Goal: Information Seeking & Learning: Learn about a topic

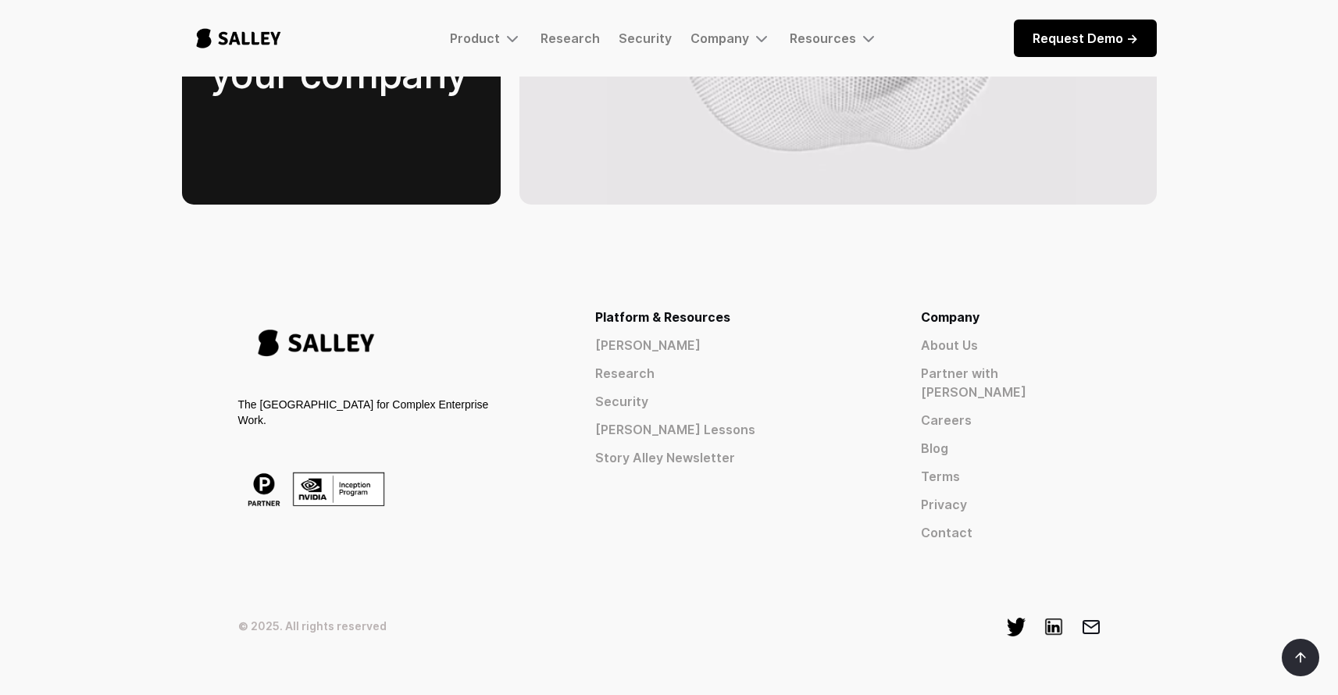
scroll to position [2427, 0]
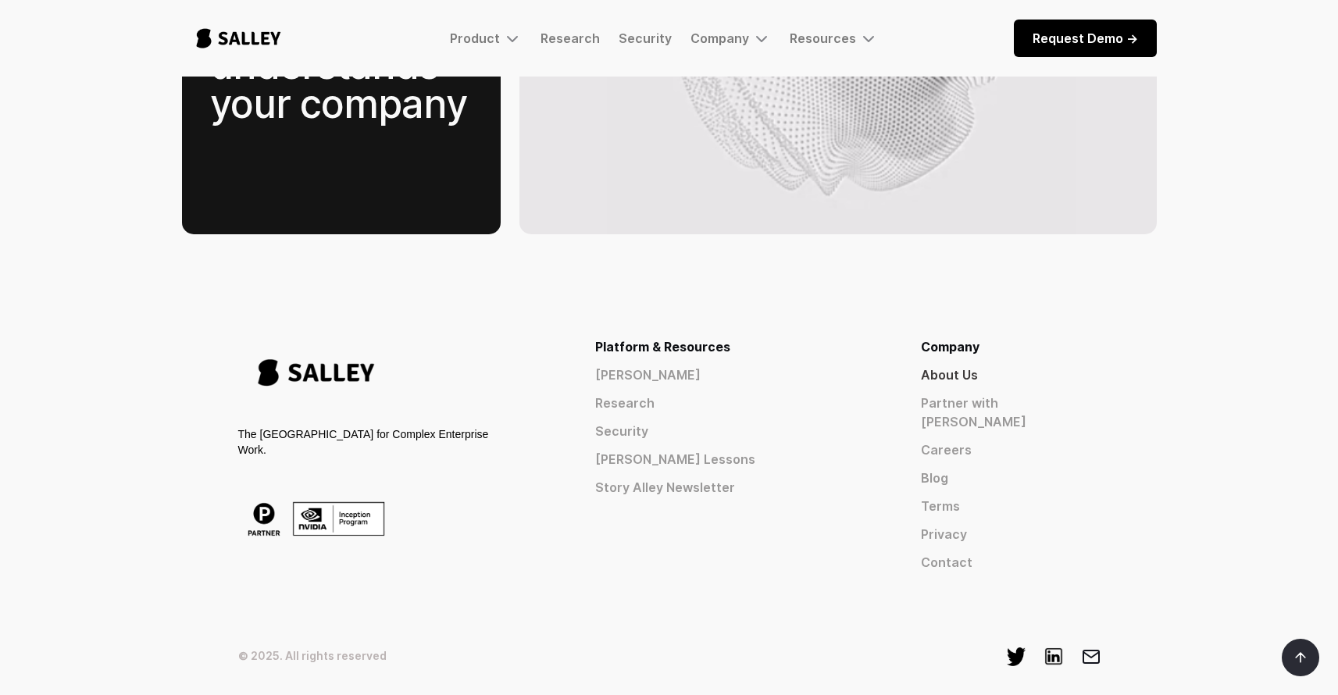
click at [1018, 366] on link "About Us" at bounding box center [1011, 375] width 180 height 19
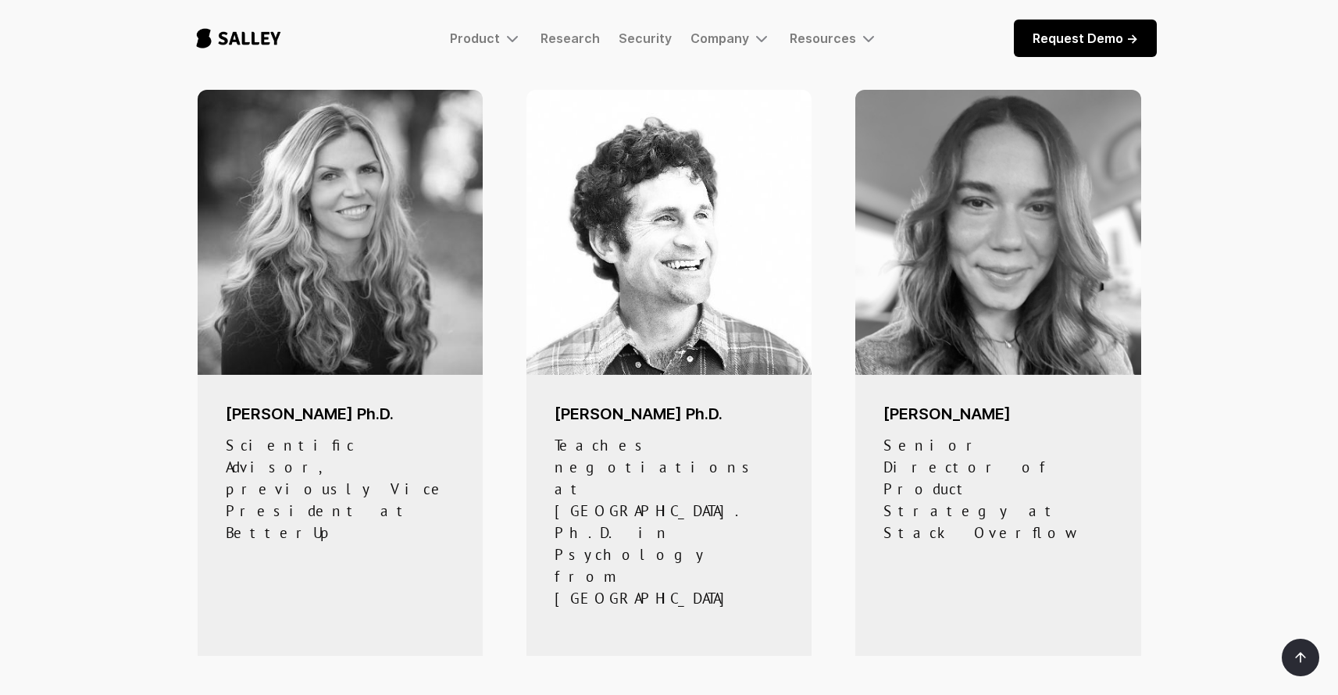
scroll to position [813, 0]
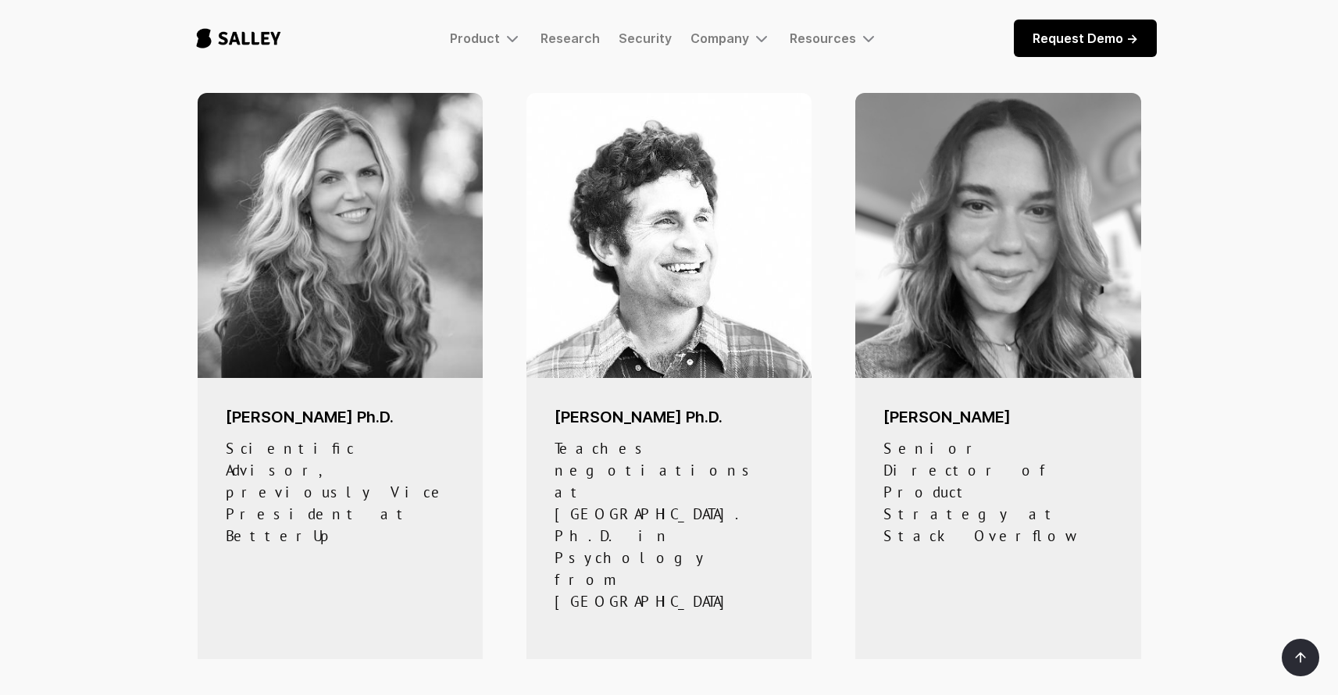
click at [992, 538] on div "[PERSON_NAME] Senior Director of Product Strategy at Stack Overflow" at bounding box center [998, 376] width 316 height 623
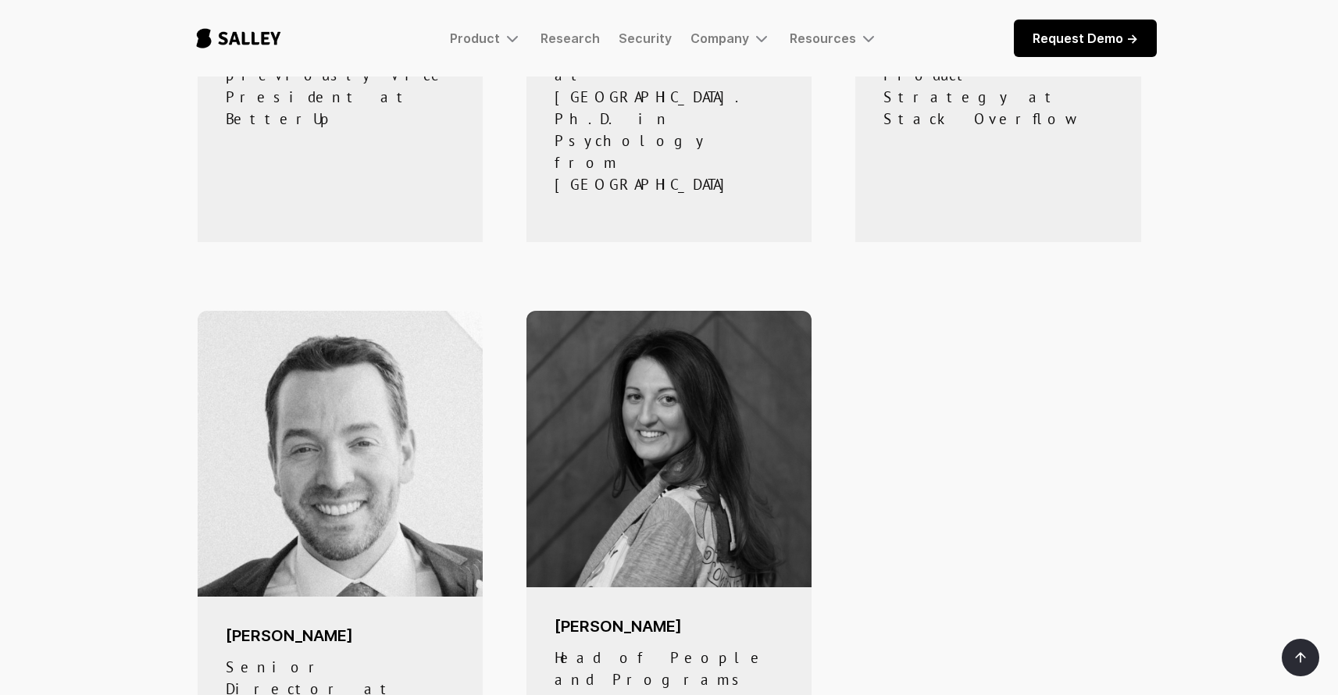
scroll to position [577, 0]
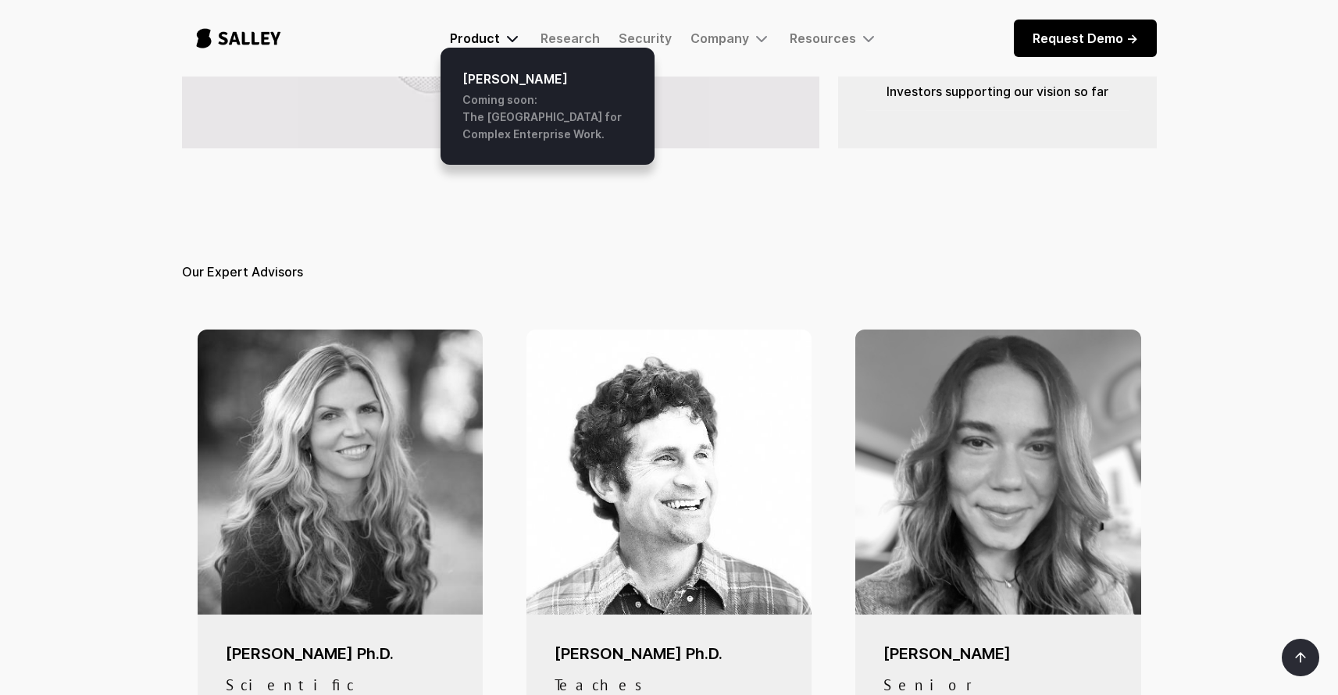
click at [494, 32] on div "Product" at bounding box center [475, 38] width 50 height 16
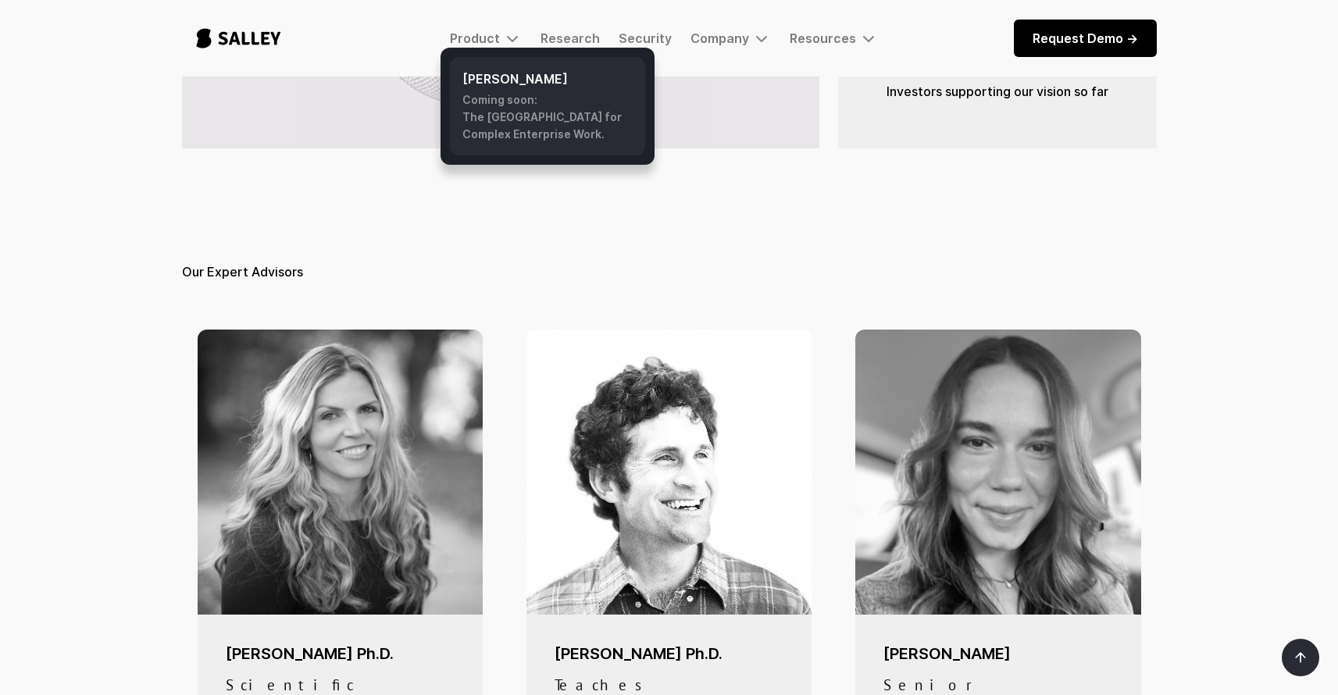
click at [497, 81] on h6 "[PERSON_NAME]" at bounding box center [548, 79] width 170 height 19
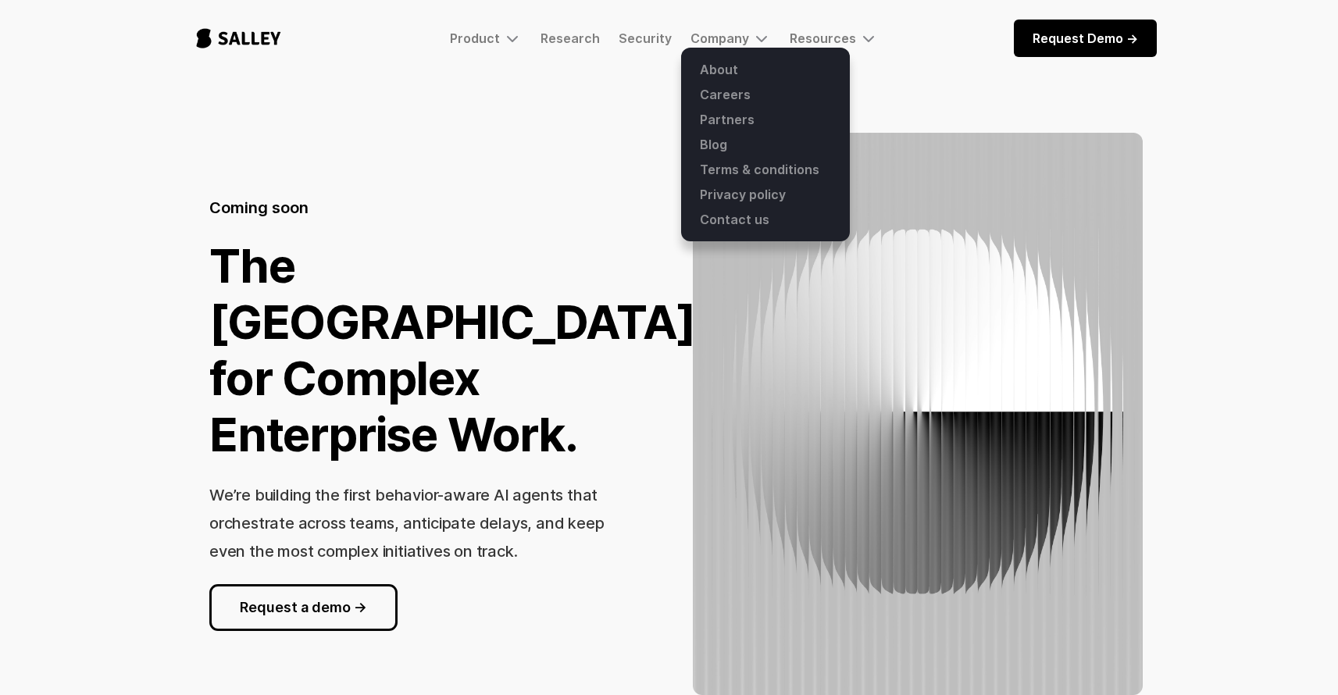
click at [737, 51] on div at bounding box center [765, 145] width 169 height 194
click at [732, 73] on link "About" at bounding box center [766, 69] width 150 height 25
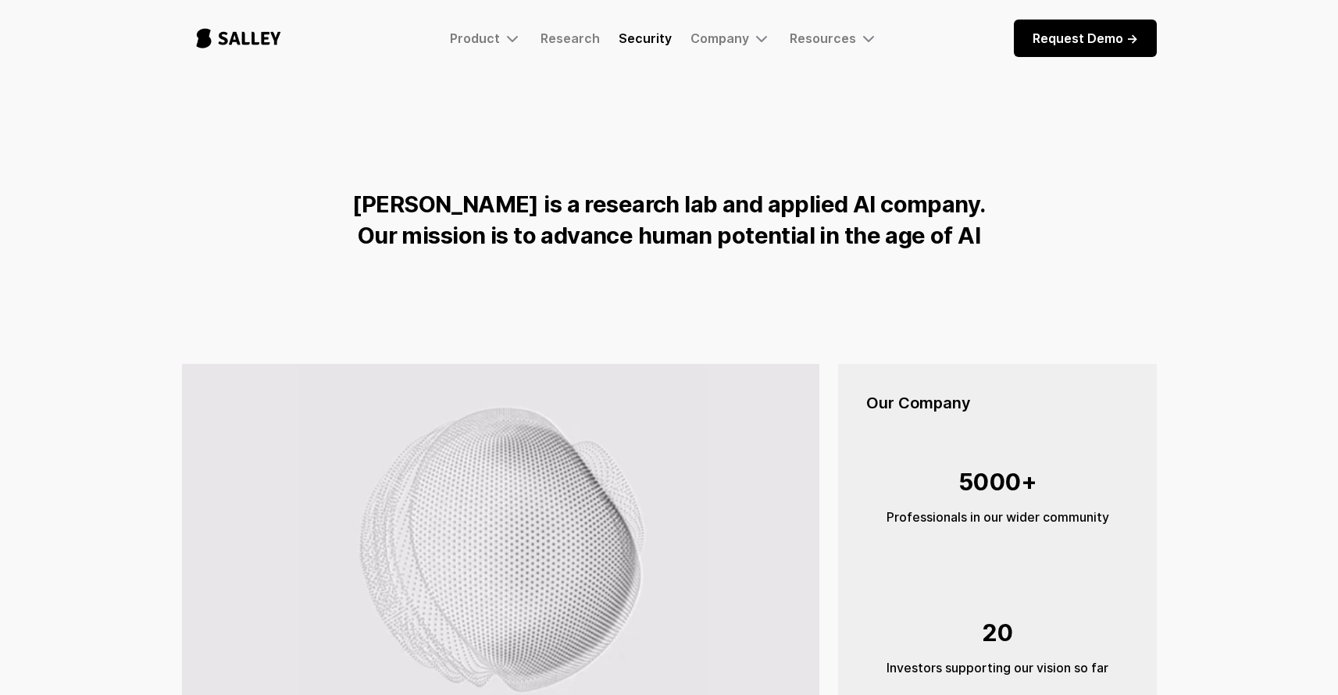
click at [644, 34] on link "Security" at bounding box center [645, 38] width 53 height 16
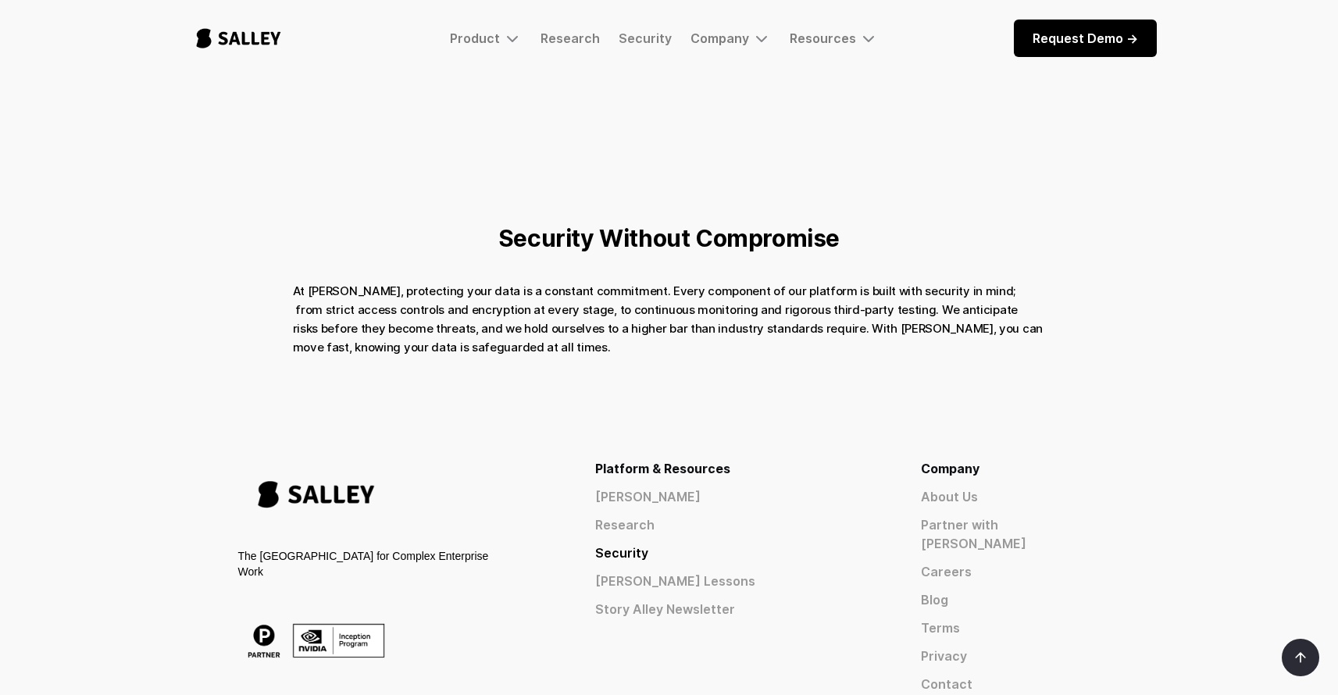
scroll to position [1006, 0]
